Goal: Task Accomplishment & Management: Use online tool/utility

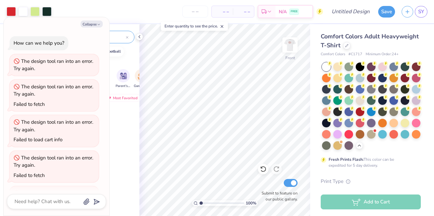
scroll to position [671, 0]
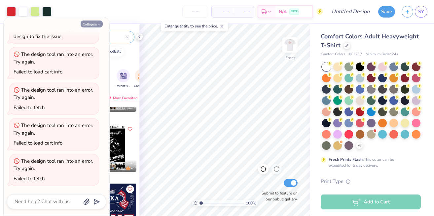
click at [98, 25] on icon "button" at bounding box center [99, 24] width 4 height 4
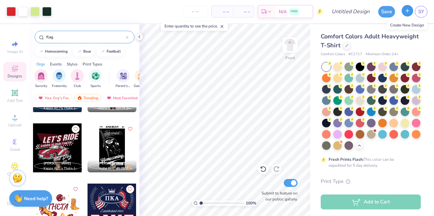
click at [407, 11] on icon "button" at bounding box center [408, 11] width 6 height 6
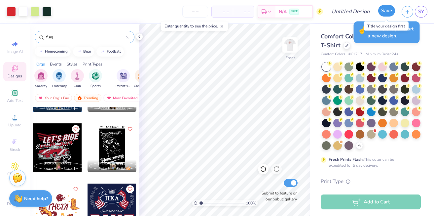
click at [389, 12] on button "Save" at bounding box center [386, 11] width 17 height 12
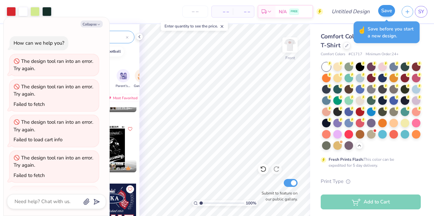
scroll to position [689, 0]
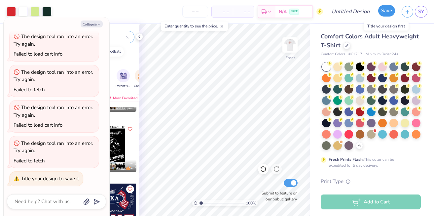
click at [385, 12] on button "Save" at bounding box center [386, 11] width 17 height 12
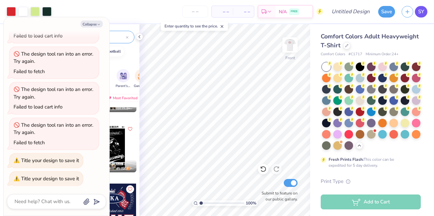
click at [420, 15] on span "SY" at bounding box center [421, 12] width 6 height 8
type textarea "x"
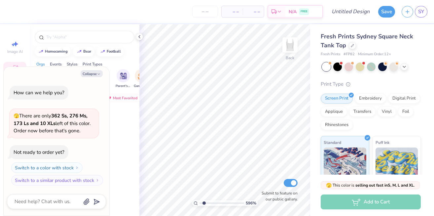
type input "1"
drag, startPoint x: 201, startPoint y: 201, endPoint x: 168, endPoint y: 200, distance: 33.4
click at [200, 200] on input "range" at bounding box center [222, 203] width 45 height 6
click at [139, 36] on polyline at bounding box center [139, 36] width 1 height 3
type textarea "x"
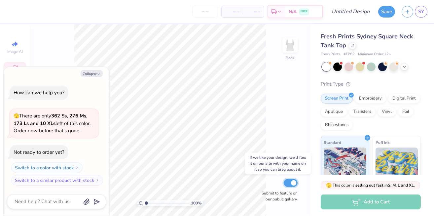
click at [290, 181] on input "Submit to feature on our public gallery." at bounding box center [291, 183] width 14 height 8
checkbox input "false"
type textarea "x"
click at [290, 181] on input "Submit to feature on our public gallery." at bounding box center [291, 183] width 14 height 8
checkbox input "true"
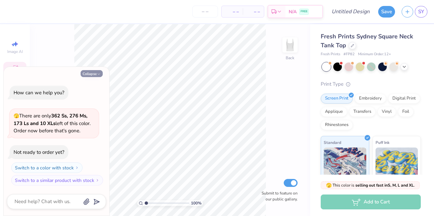
click at [96, 75] on button "Collapse" at bounding box center [92, 73] width 22 height 7
type textarea "x"
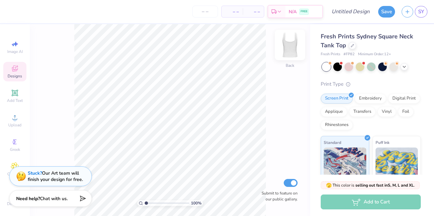
click at [289, 49] on img at bounding box center [290, 45] width 26 height 26
click at [289, 49] on img at bounding box center [290, 44] width 13 height 13
click at [286, 49] on img at bounding box center [290, 45] width 26 height 26
type input "1"
drag, startPoint x: 145, startPoint y: 203, endPoint x: 122, endPoint y: 208, distance: 23.2
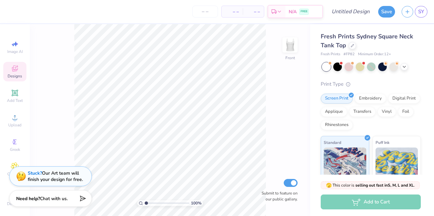
click at [145, 206] on input "range" at bounding box center [167, 203] width 45 height 6
click at [141, 201] on icon at bounding box center [141, 203] width 4 height 4
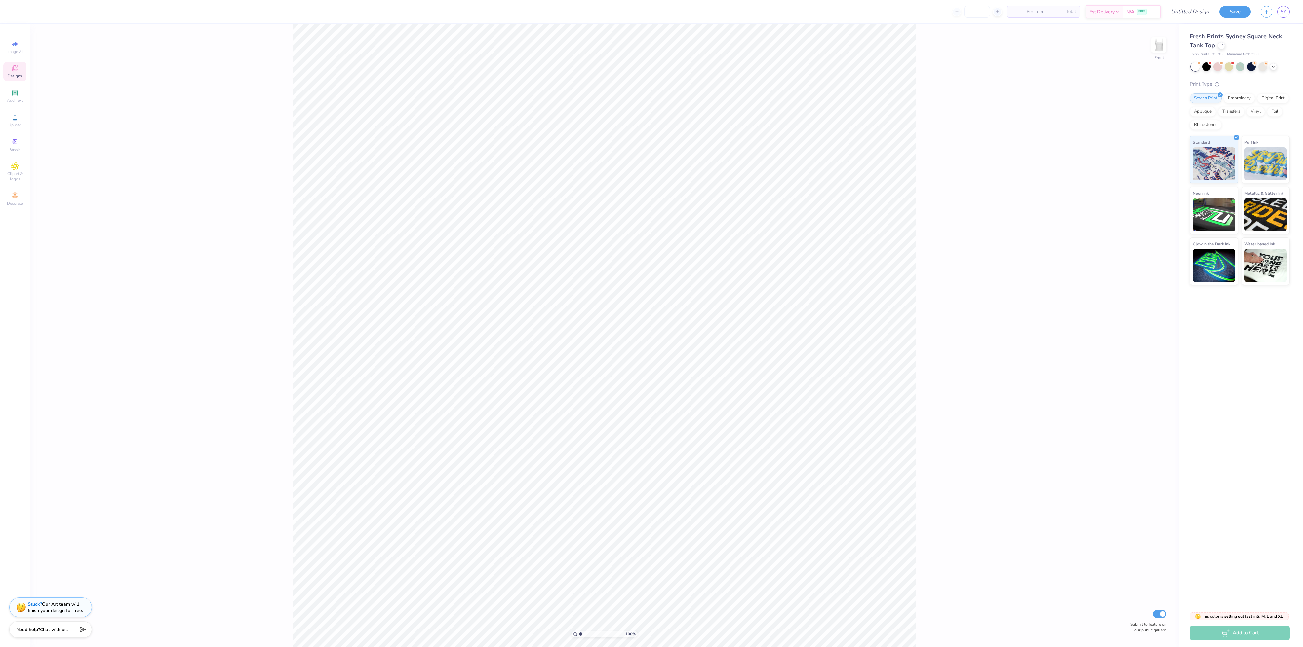
click at [434, 215] on div "100 % Front Submit to feature on our public gallery." at bounding box center [604, 335] width 1149 height 623
type textarea "x"
